Goal: Find specific page/section: Find specific page/section

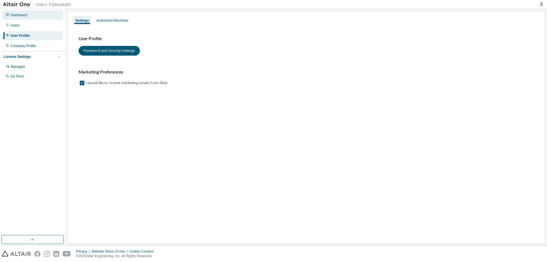
click at [17, 17] on div "Dashboard" at bounding box center [32, 15] width 61 height 9
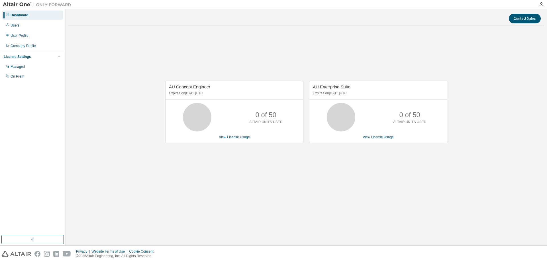
click at [25, 5] on img at bounding box center [38, 5] width 71 height 6
click at [36, 37] on div "User Profile" at bounding box center [32, 35] width 61 height 9
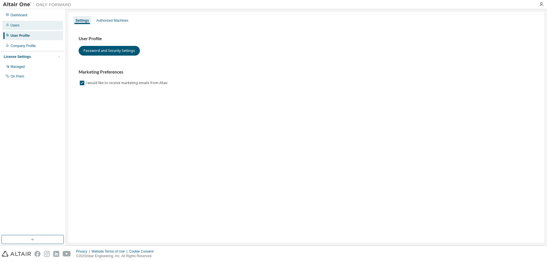
click at [35, 26] on div "Users" at bounding box center [32, 25] width 61 height 9
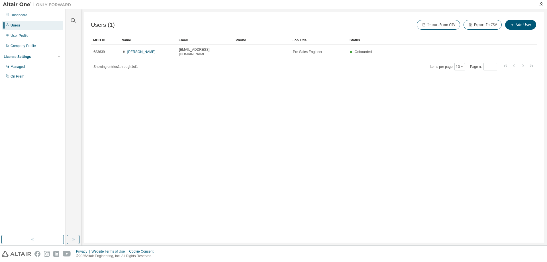
click at [21, 6] on img at bounding box center [38, 5] width 71 height 6
